Goal: Transaction & Acquisition: Purchase product/service

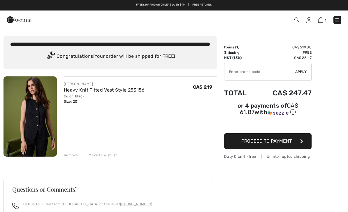
click at [85, 92] on link "Heavy Knit Fitted Vest Style 253156" at bounding box center [104, 90] width 81 height 6
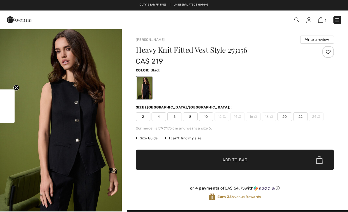
checkbox input "true"
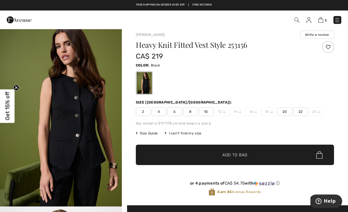
scroll to position [13, 0]
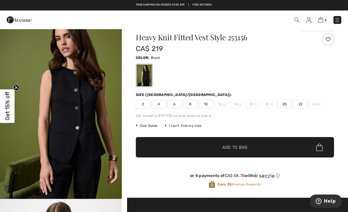
click at [148, 127] on span "Size Guide" at bounding box center [147, 125] width 22 height 5
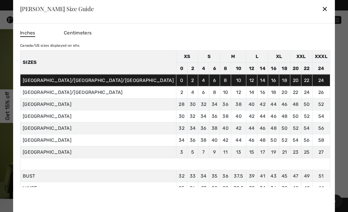
scroll to position [0, 0]
click at [322, 14] on div "✕" at bounding box center [325, 9] width 6 height 12
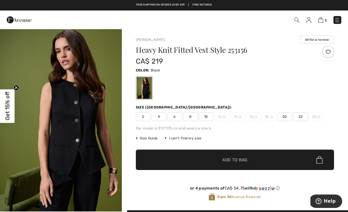
click at [320, 23] on img at bounding box center [320, 20] width 5 height 6
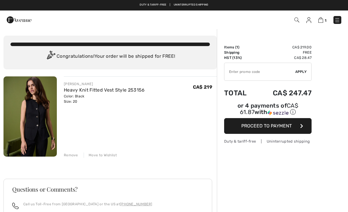
checkbox input "true"
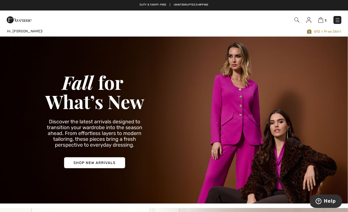
click at [337, 20] on img at bounding box center [338, 20] width 6 height 6
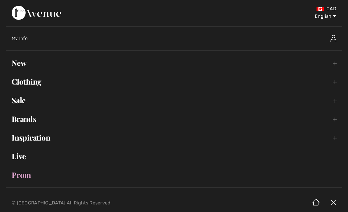
click at [34, 80] on link "Clothing Toggle submenu" at bounding box center [174, 81] width 336 height 13
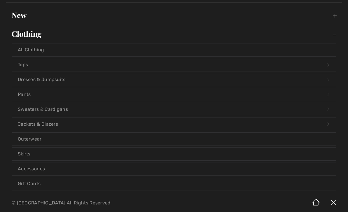
scroll to position [43, 0]
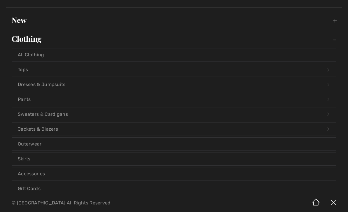
click at [82, 70] on link "Tops Open submenu" at bounding box center [174, 69] width 324 height 13
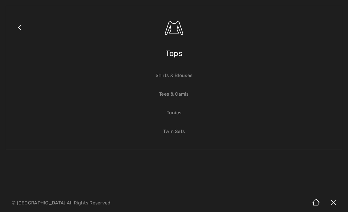
click at [180, 76] on link "Shirts & Blouses" at bounding box center [174, 75] width 324 height 13
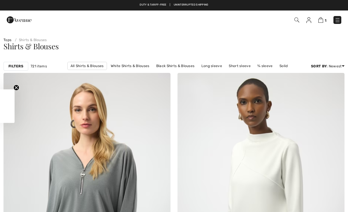
checkbox input "true"
click at [15, 64] on strong "Filters" at bounding box center [15, 66] width 15 height 5
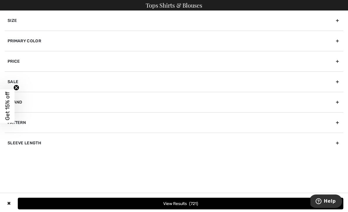
click at [91, 107] on div "Brand" at bounding box center [174, 102] width 339 height 20
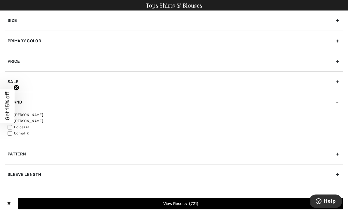
click at [38, 113] on label "[PERSON_NAME]" at bounding box center [176, 114] width 336 height 5
click at [12, 113] on input"] "[PERSON_NAME]" at bounding box center [10, 115] width 4 height 4
checkbox input"] "true"
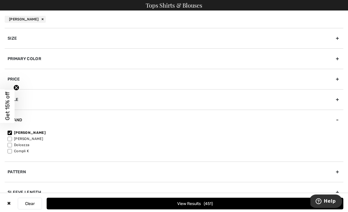
click at [180, 200] on button "View Results 451" at bounding box center [195, 204] width 297 height 12
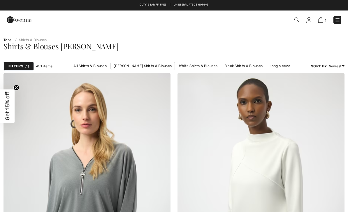
checkbox input "true"
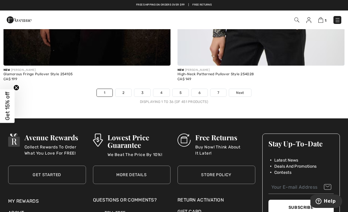
scroll to position [5102, 0]
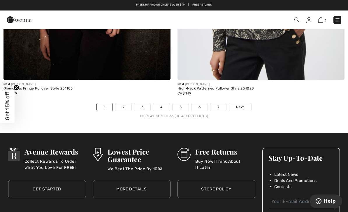
click at [121, 104] on link "2" at bounding box center [123, 107] width 16 height 8
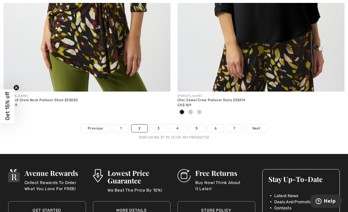
scroll to position [5100, 0]
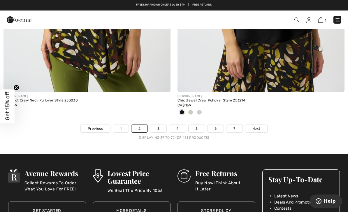
click at [157, 125] on link "3" at bounding box center [158, 129] width 16 height 8
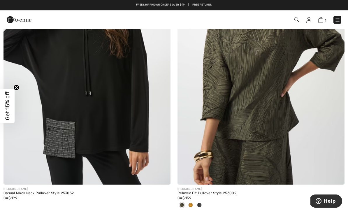
scroll to position [4386, 0]
